Goal: Find specific page/section: Find specific page/section

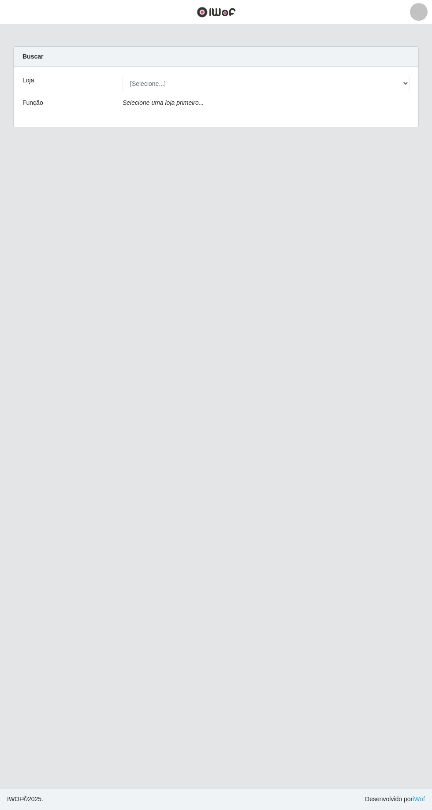
click at [97, 102] on div "Função" at bounding box center [66, 104] width 100 height 13
click at [62, 102] on div "Função" at bounding box center [66, 104] width 100 height 13
click at [167, 106] on div "Selecione uma loja primeiro..." at bounding box center [266, 104] width 300 height 13
click at [66, 104] on div "Função" at bounding box center [66, 104] width 100 height 13
click at [41, 93] on div "Loja [Selecione...] [GEOGRAPHIC_DATA] - [GEOGRAPHIC_DATA] - [GEOGRAPHIC_DATA] -…" at bounding box center [216, 97] width 405 height 60
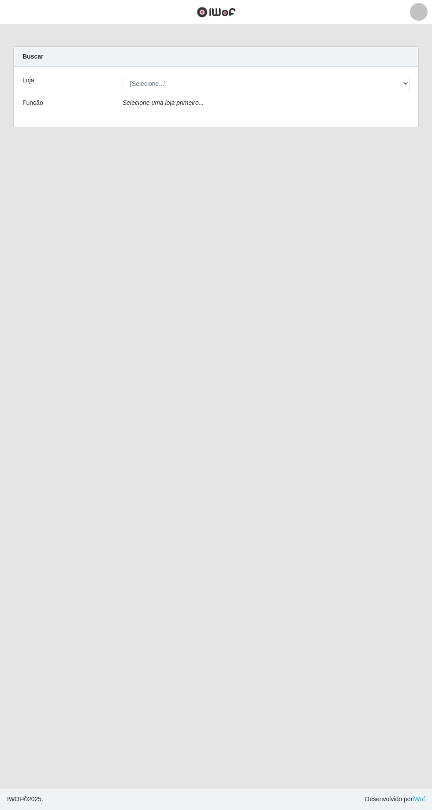
click at [128, 108] on div "Selecione uma loja primeiro..." at bounding box center [266, 104] width 300 height 13
